Goal: Task Accomplishment & Management: Use online tool/utility

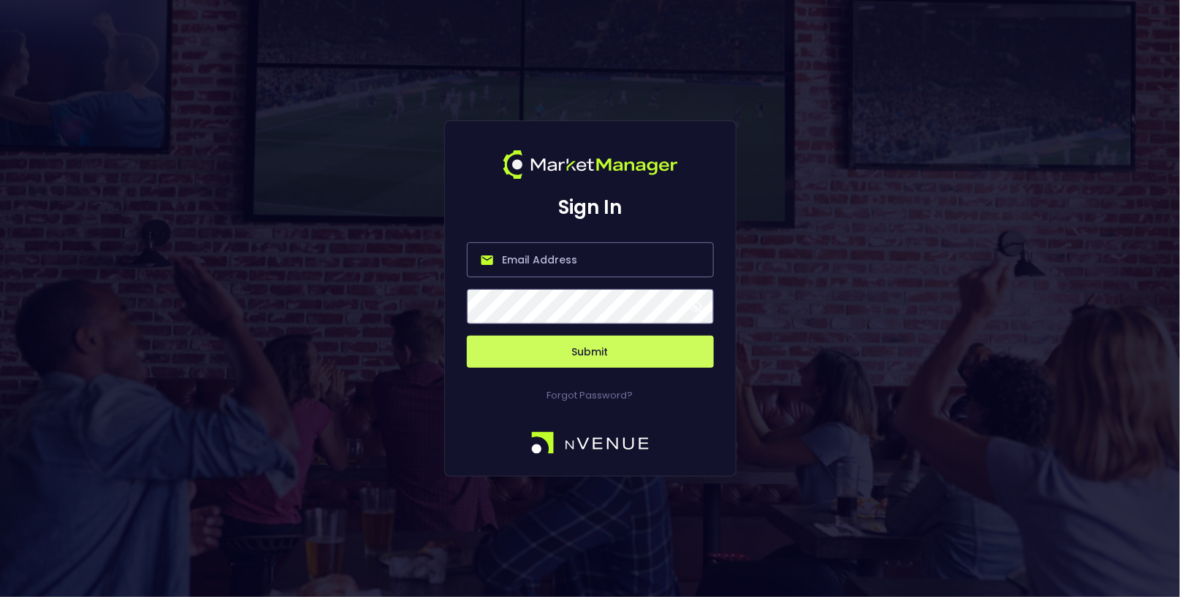
type input "[EMAIL_ADDRESS][DOMAIN_NAME]"
click at [583, 351] on button "Submit" at bounding box center [590, 352] width 247 height 32
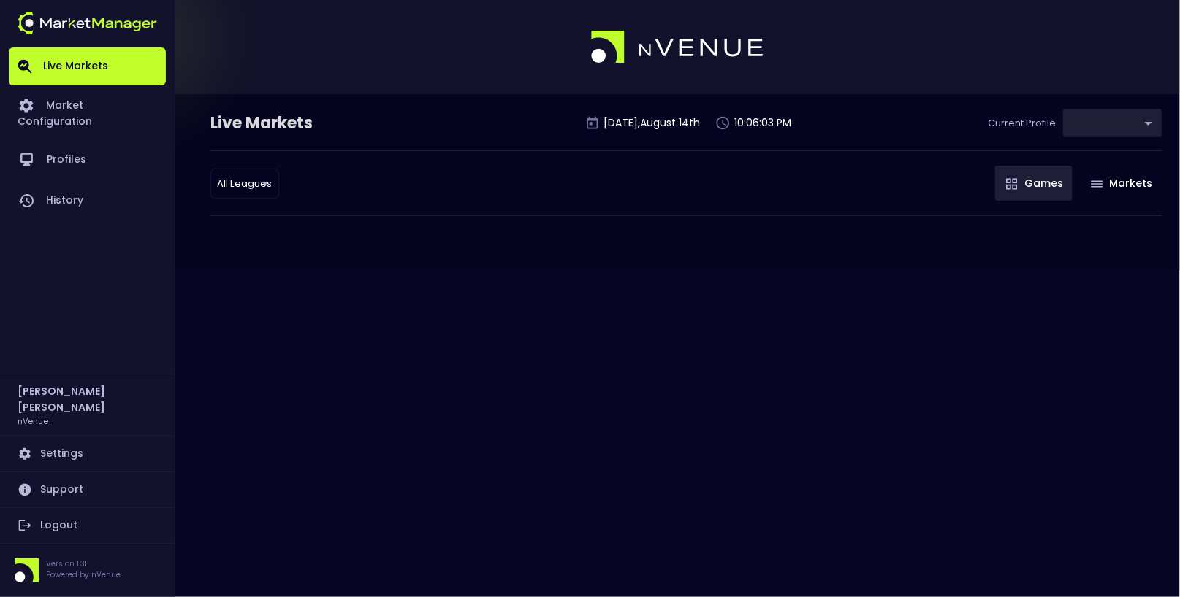
type input "0d810fa5-e353-4d9c-b11d-31f095cae871"
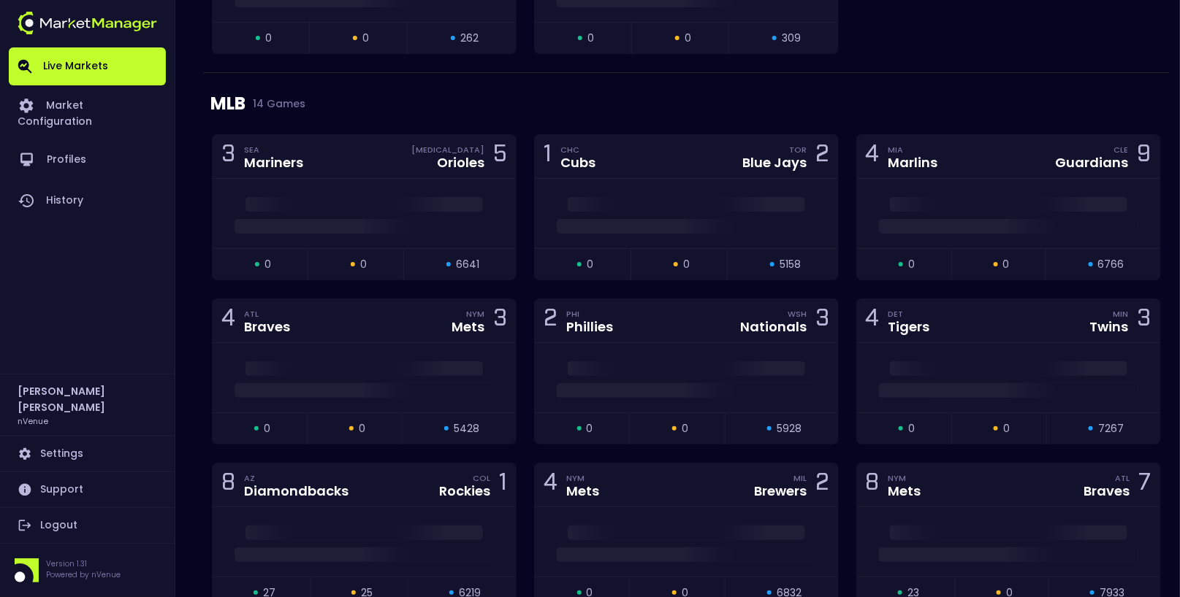
scroll to position [2009, 0]
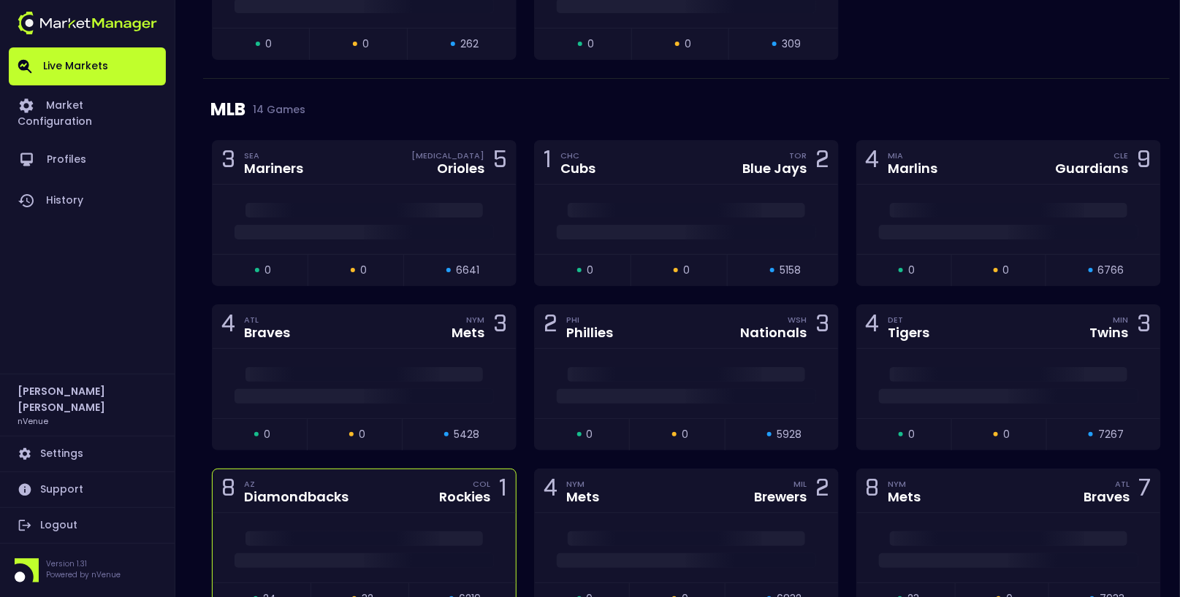
click at [330, 494] on div "Diamondbacks" at bounding box center [296, 497] width 104 height 13
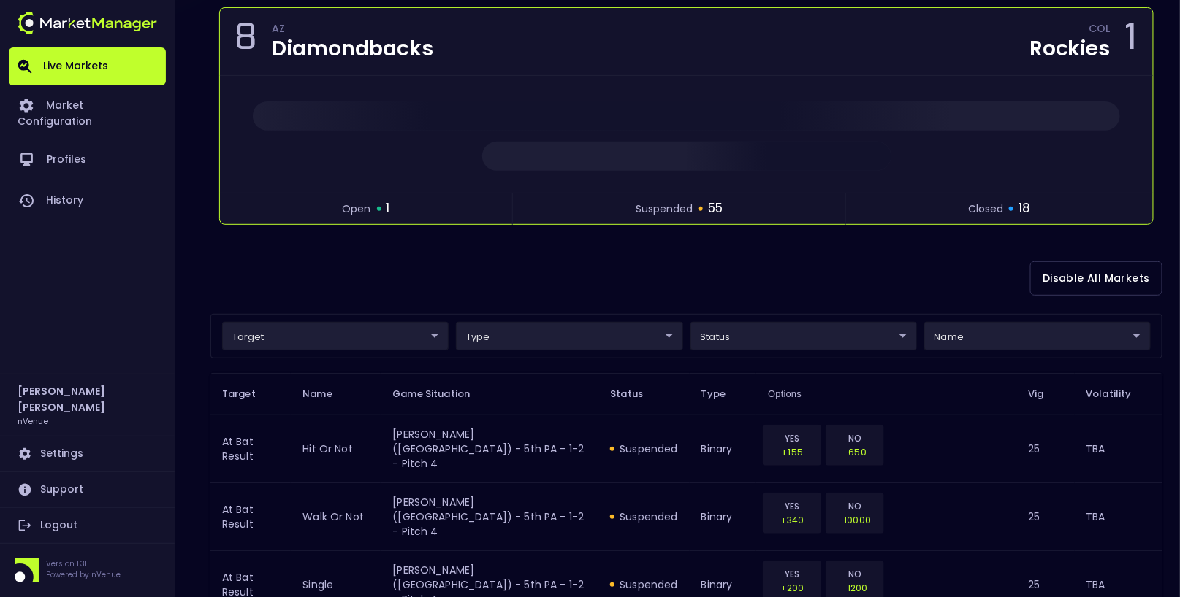
scroll to position [180, 0]
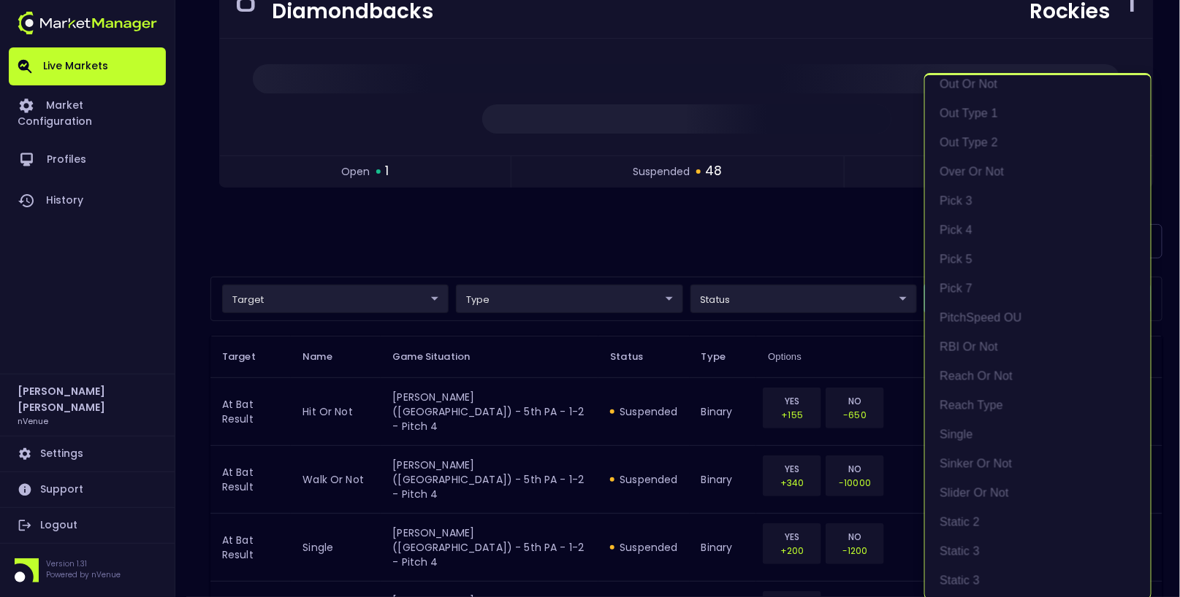
scroll to position [1648, 0]
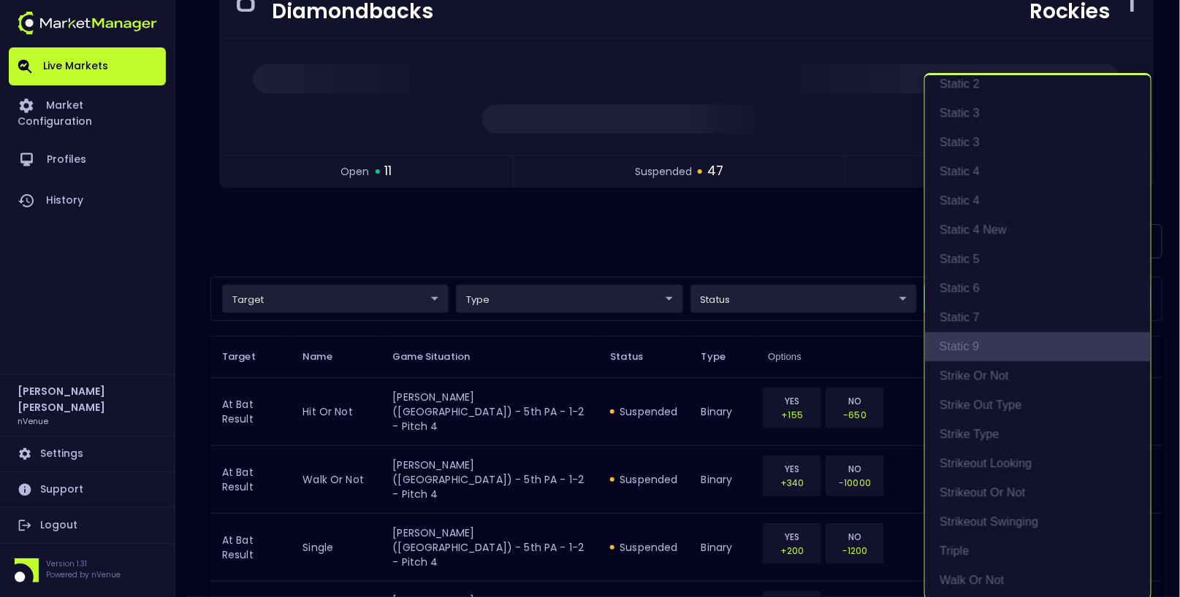
click at [982, 345] on li "Static 9" at bounding box center [1038, 346] width 226 height 29
type input "At Bat Result"
type input "top"
type input "Static 9"
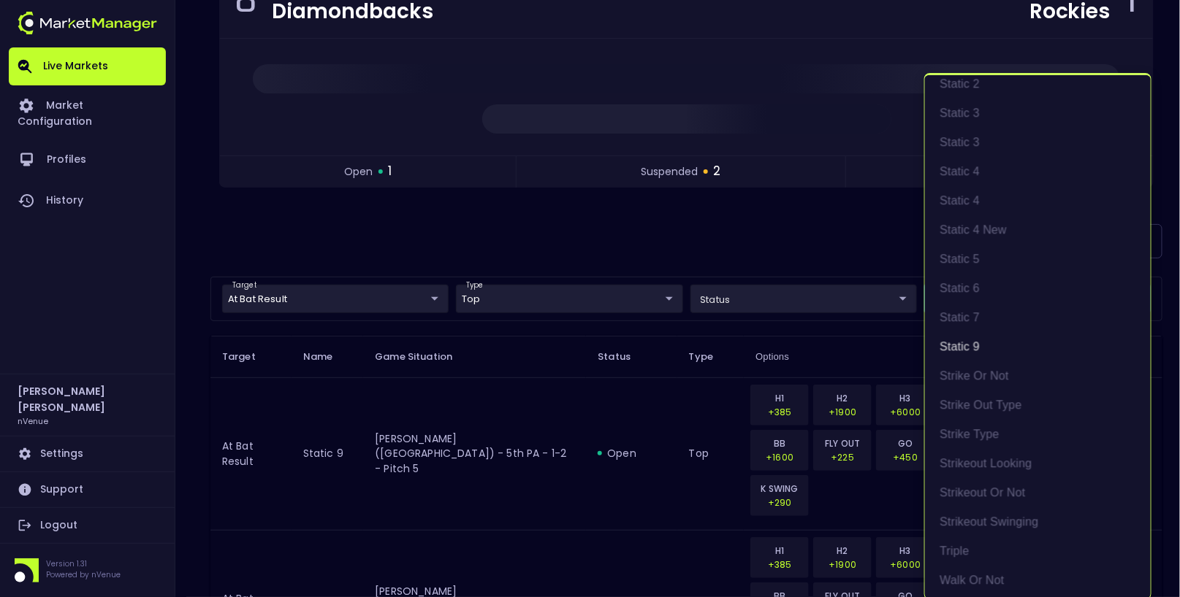
scroll to position [2, 0]
click at [700, 221] on div at bounding box center [590, 298] width 1180 height 597
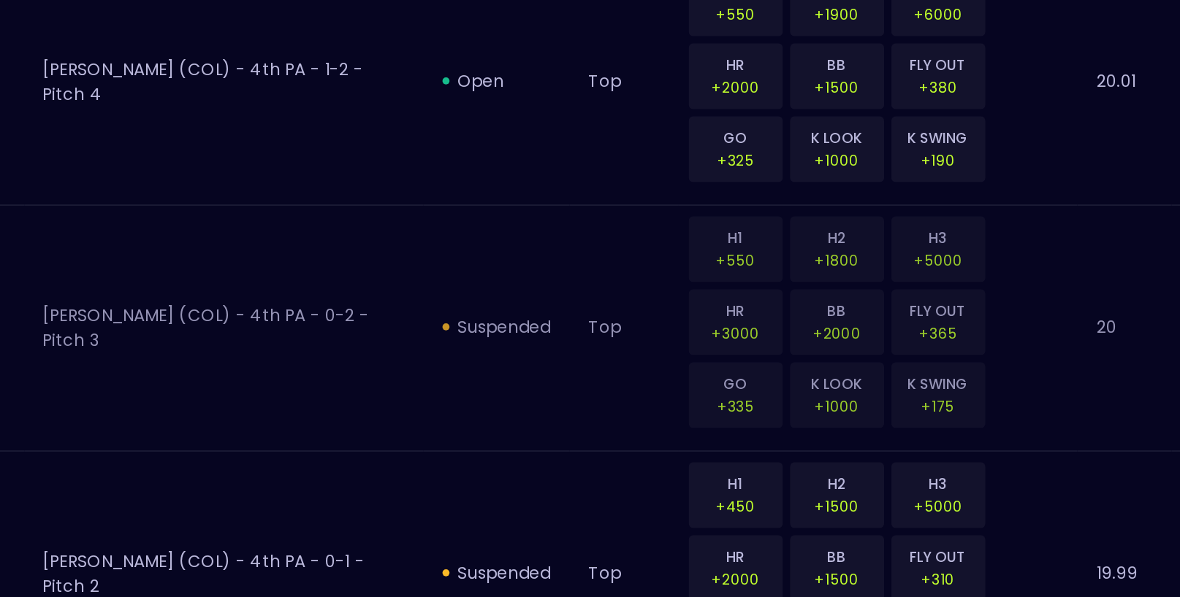
scroll to position [457, 0]
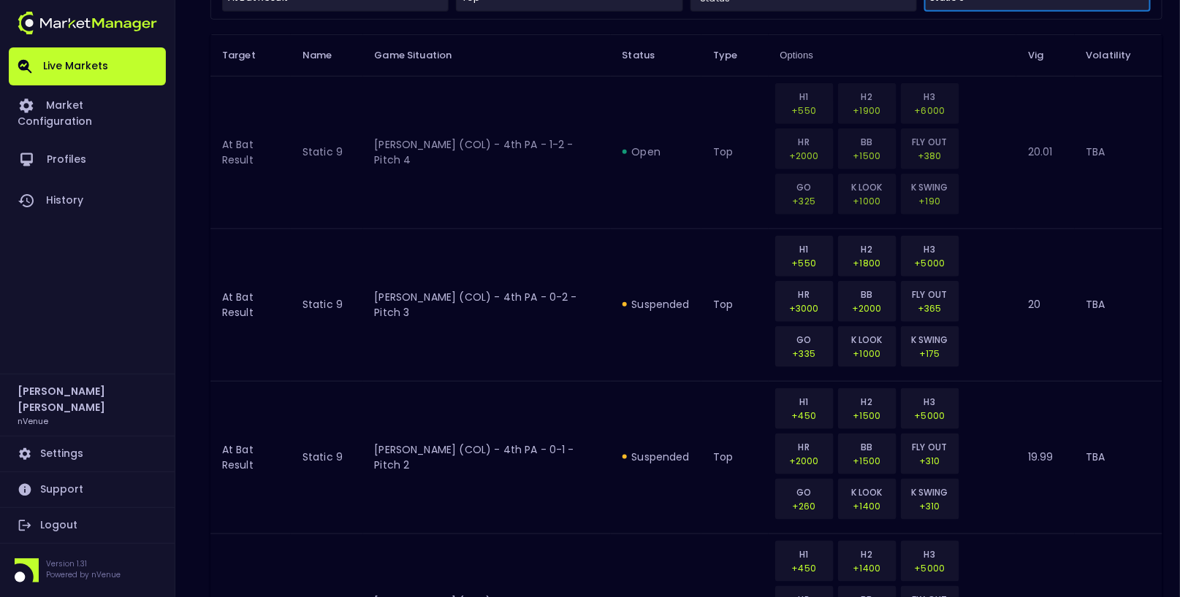
click at [914, 180] on div "H1 +550 H2 +1900 H3 +6000 HR +2000 BB +1500 FLY OUT +380 GO +325 K LOOK +1000 K…" at bounding box center [889, 149] width 232 height 136
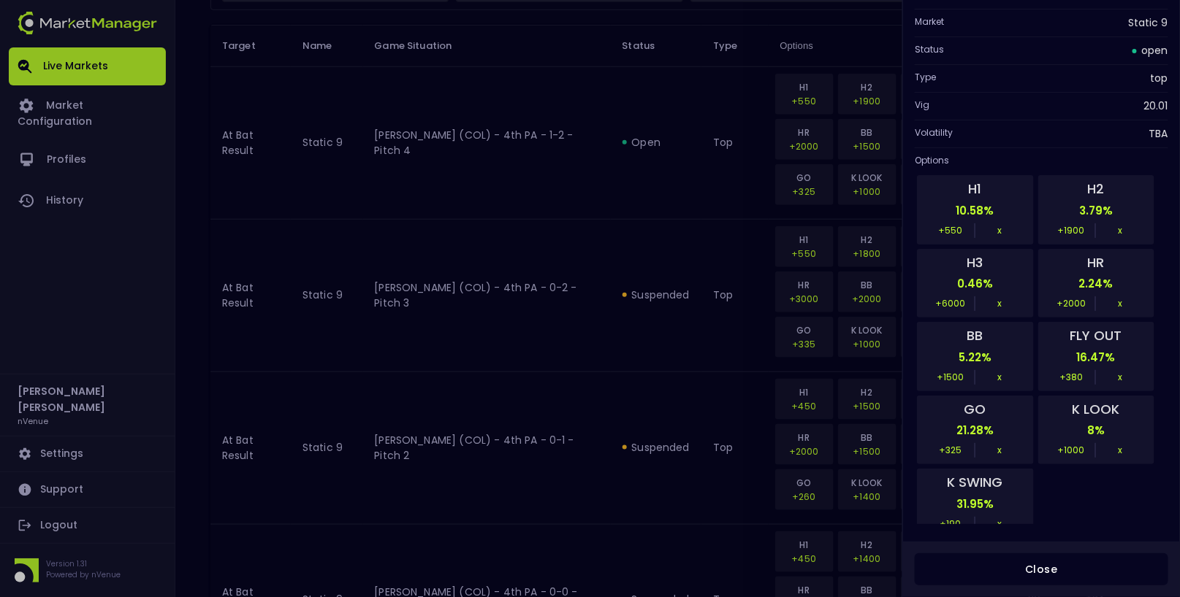
scroll to position [467, 0]
click at [658, 174] on div at bounding box center [590, 298] width 1180 height 597
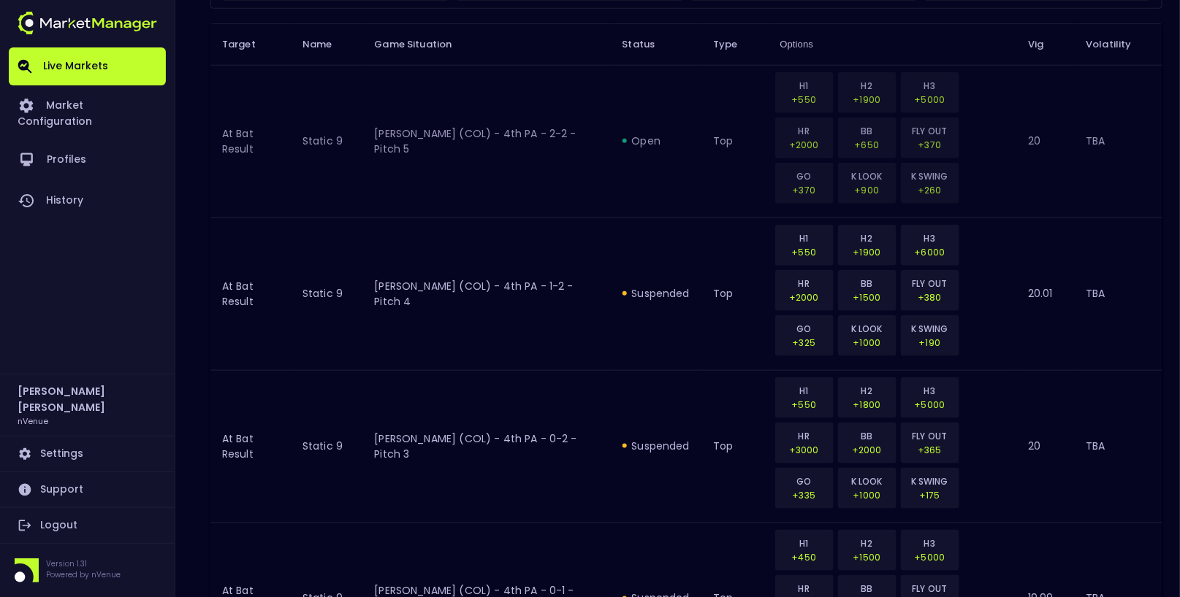
click at [873, 172] on div "H1 +550 H2 +1900 H3 +5000 HR +2000 BB +650 FLY OUT +370 GO +370 K LOOK +900 K S…" at bounding box center [889, 138] width 232 height 136
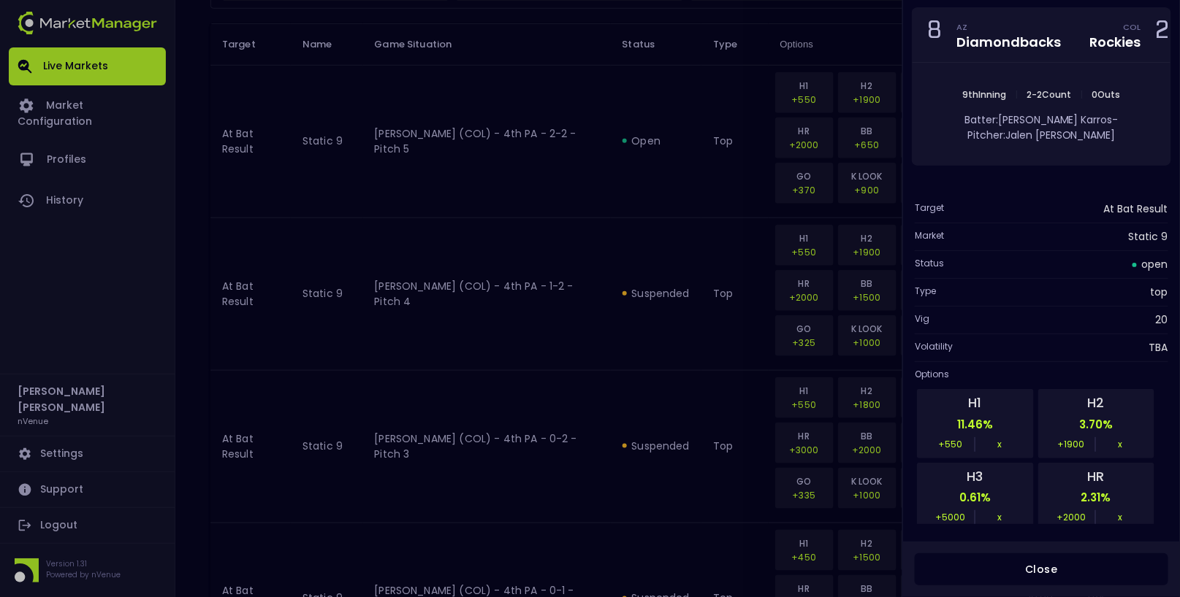
scroll to position [214, 0]
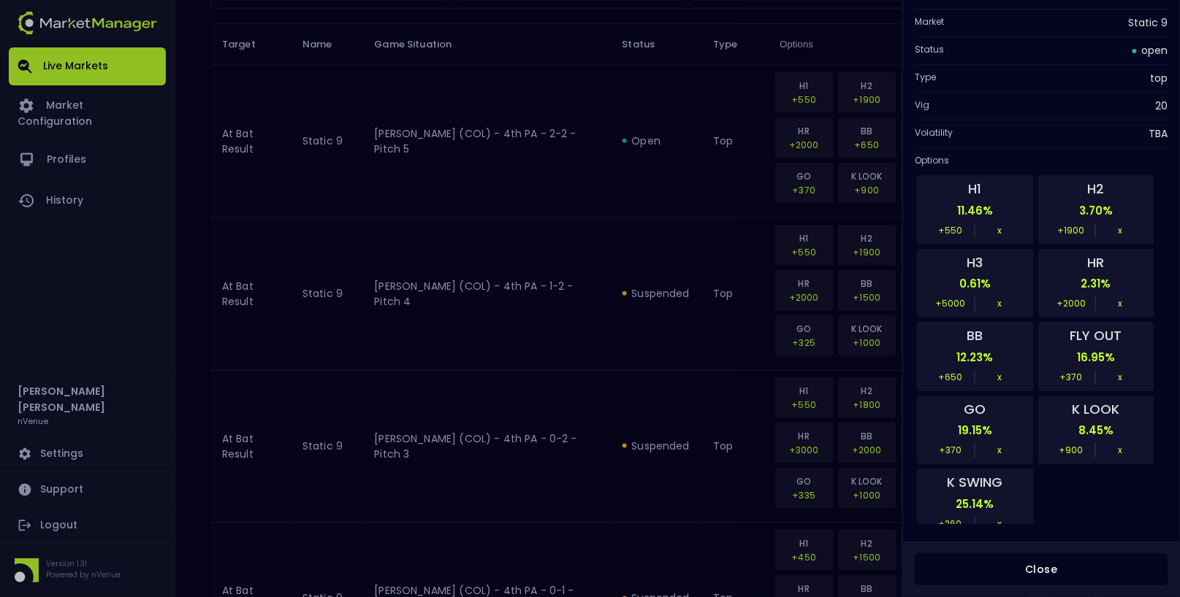
click at [659, 197] on div at bounding box center [590, 298] width 1180 height 597
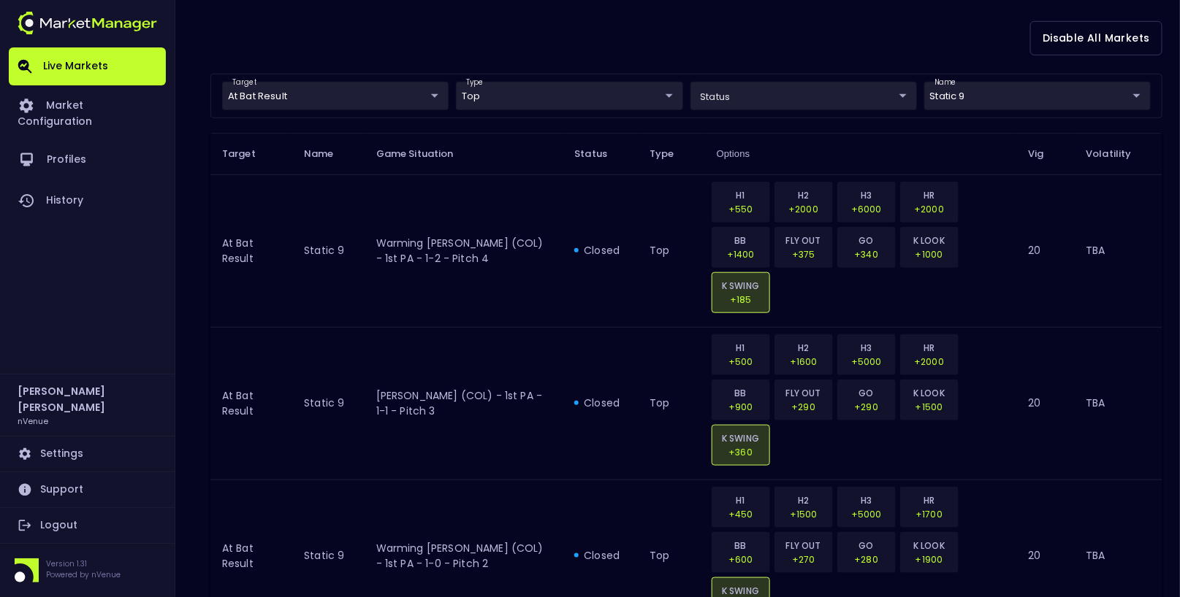
scroll to position [365, 0]
